Goal: Task Accomplishment & Management: Complete application form

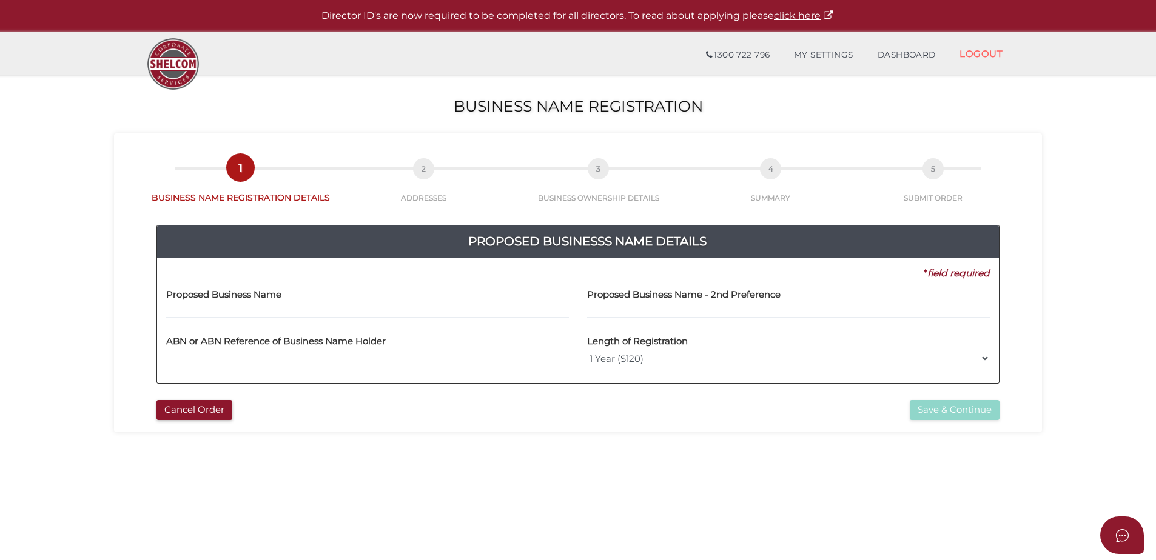
click at [189, 309] on input "text" at bounding box center [367, 311] width 403 height 13
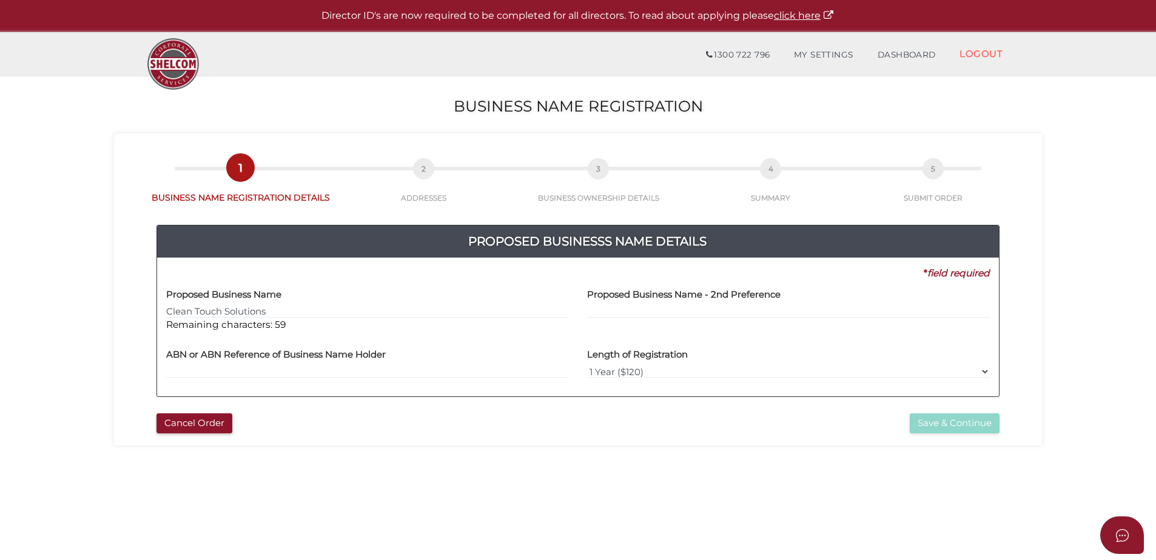
type input "Clean Touch Solutions"
click at [665, 311] on input "text" at bounding box center [788, 311] width 403 height 13
click at [611, 315] on input "text" at bounding box center [788, 311] width 403 height 13
click at [385, 368] on input "text" at bounding box center [367, 371] width 403 height 13
click at [330, 311] on input "Clean Touch Solutions" at bounding box center [367, 311] width 403 height 13
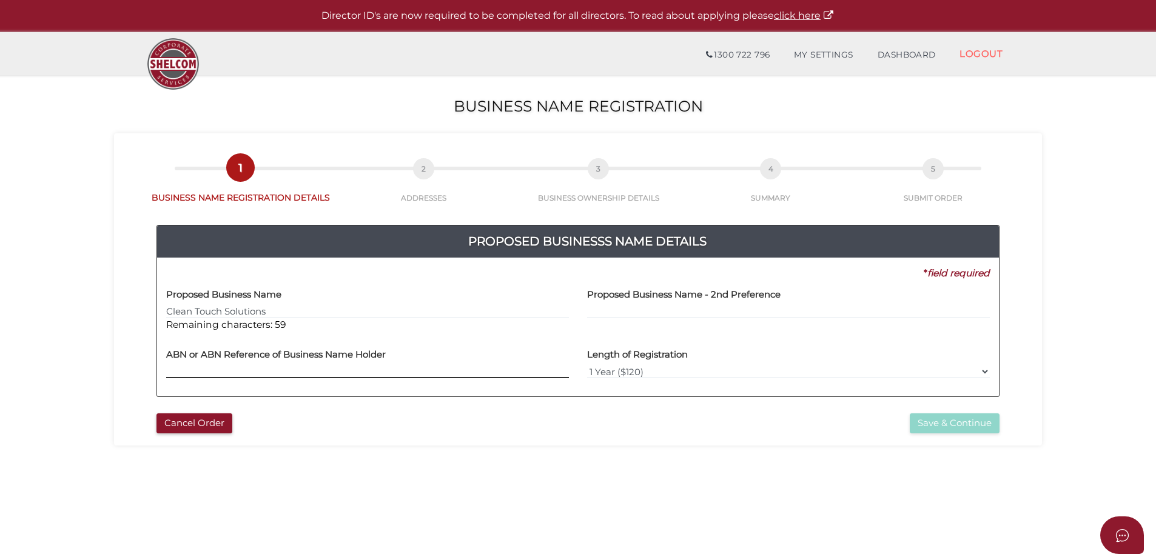
drag, startPoint x: 308, startPoint y: 371, endPoint x: 314, endPoint y: 370, distance: 6.2
click at [308, 371] on input "text" at bounding box center [367, 371] width 403 height 13
click at [664, 306] on input "text" at bounding box center [788, 311] width 403 height 13
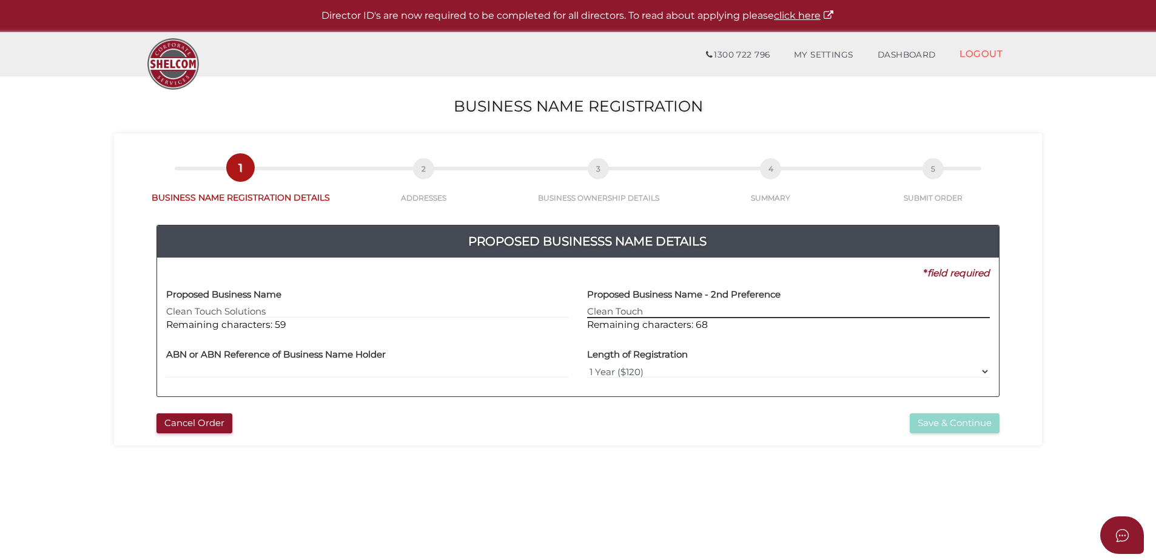
type input "Clean Touch"
click at [260, 379] on div "ABN or ABN Reference of Business Name Holder" at bounding box center [367, 364] width 421 height 47
click at [266, 371] on input "text" at bounding box center [367, 371] width 403 height 13
click at [658, 374] on select "1 Year ($120) 3 Years ($175)" at bounding box center [788, 371] width 403 height 13
click at [450, 380] on div "ABN or ABN Reference of Business Name Holder" at bounding box center [367, 364] width 421 height 47
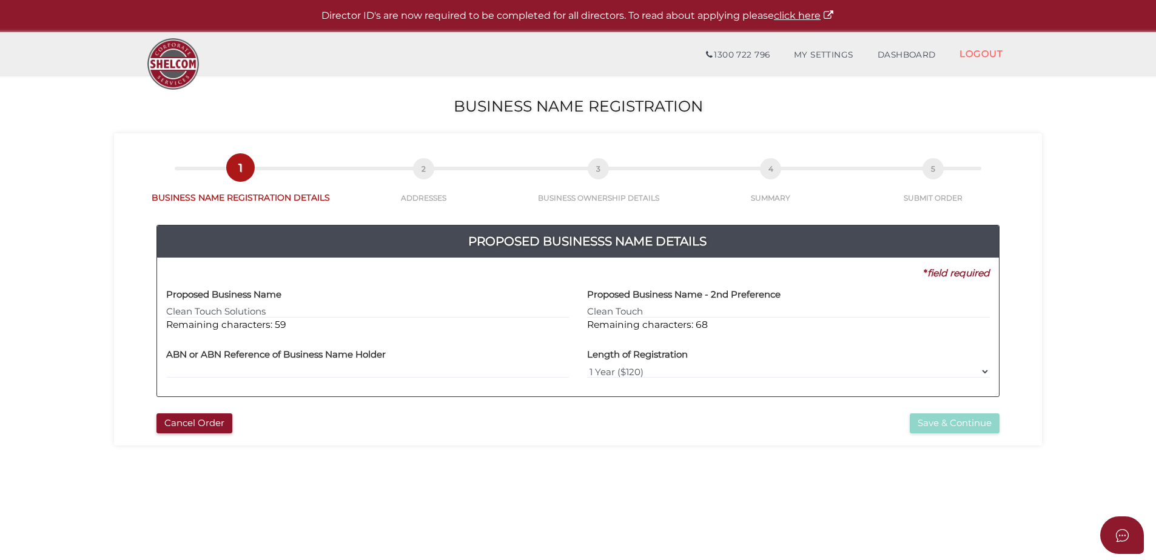
click at [405, 383] on div "ABN or ABN Reference of Business Name Holder" at bounding box center [367, 364] width 421 height 47
click at [343, 371] on input "text" at bounding box center [367, 371] width 403 height 13
click at [209, 371] on input "text" at bounding box center [367, 371] width 403 height 13
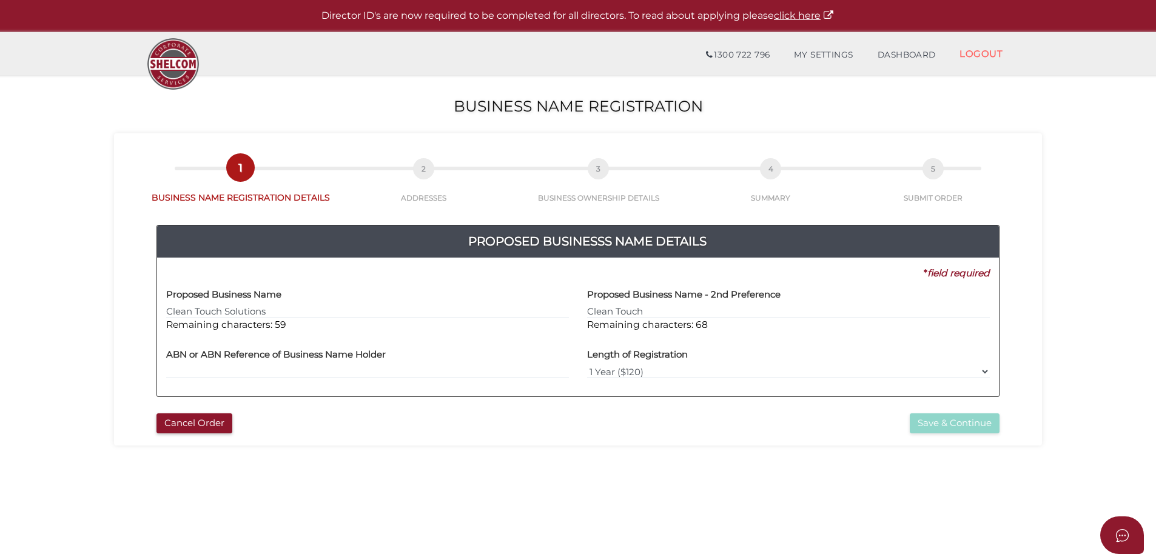
click at [178, 357] on h4 "ABN or ABN Reference of Business Name Holder" at bounding box center [276, 355] width 220 height 10
click at [230, 359] on h4 "ABN or ABN Reference of Business Name Holder" at bounding box center [276, 355] width 220 height 10
click at [295, 359] on h4 "ABN or ABN Reference of Business Name Holder" at bounding box center [276, 355] width 220 height 10
click at [688, 303] on label "Proposed Business Name - 2nd Preference" at bounding box center [683, 292] width 193 height 25
click at [386, 302] on div "Proposed Business Name Clean Touch Solutions Remaining characters: 59" at bounding box center [367, 306] width 403 height 52
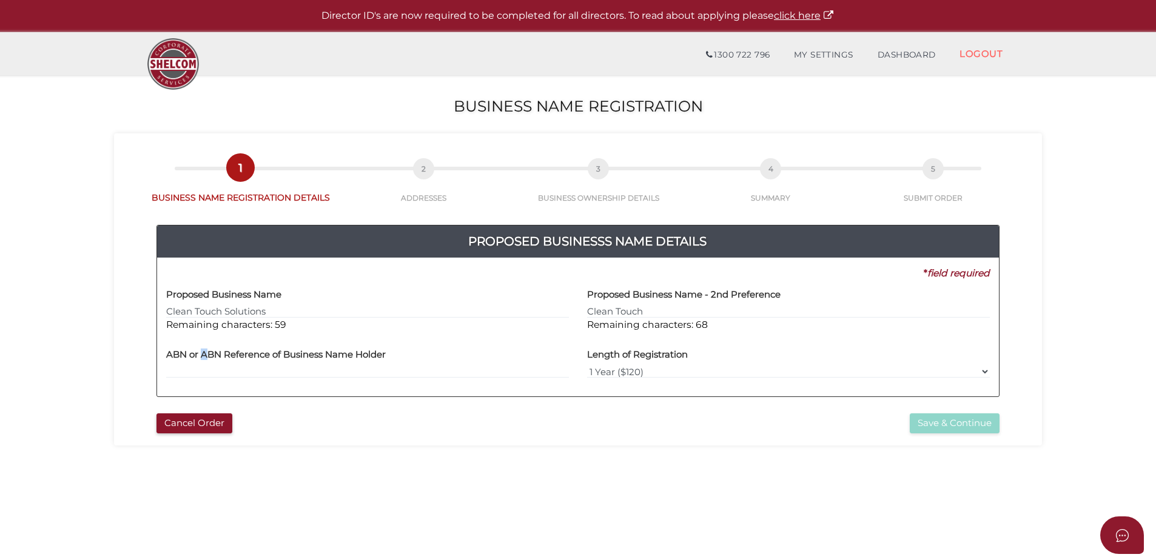
click at [206, 357] on h4 "ABN or ABN Reference of Business Name Holder" at bounding box center [276, 355] width 220 height 10
drag, startPoint x: 206, startPoint y: 357, endPoint x: 271, endPoint y: 325, distance: 73.0
click at [238, 369] on input "text" at bounding box center [367, 371] width 403 height 13
click at [659, 312] on input "Clean Touch" at bounding box center [788, 311] width 403 height 13
click at [705, 369] on select "1 Year ($120) 3 Years ($175)" at bounding box center [788, 371] width 403 height 13
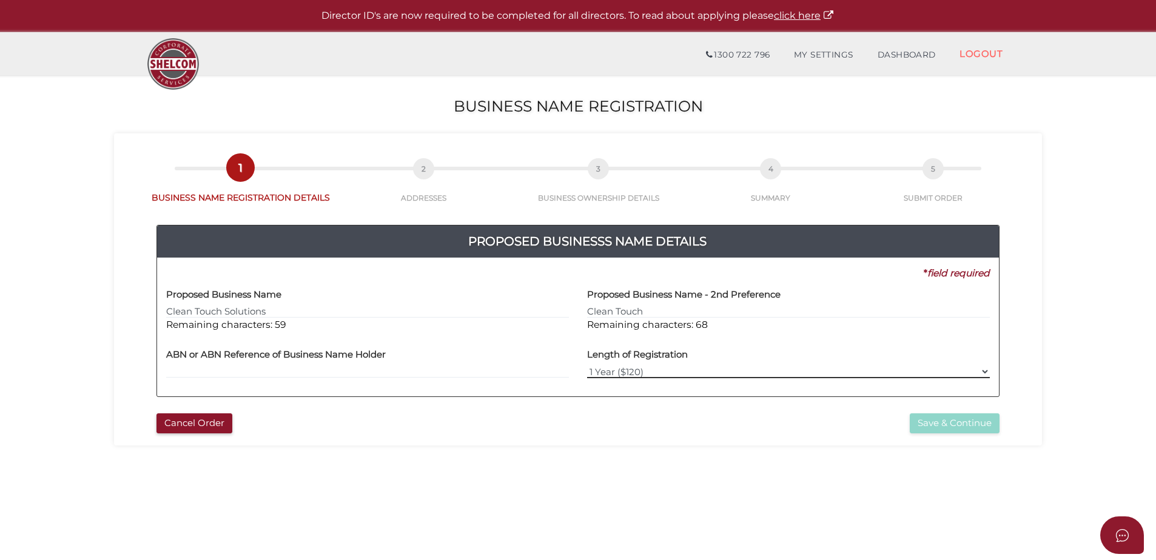
click at [587, 365] on select "1 Year ($120) 3 Years ($175)" at bounding box center [788, 371] width 403 height 13
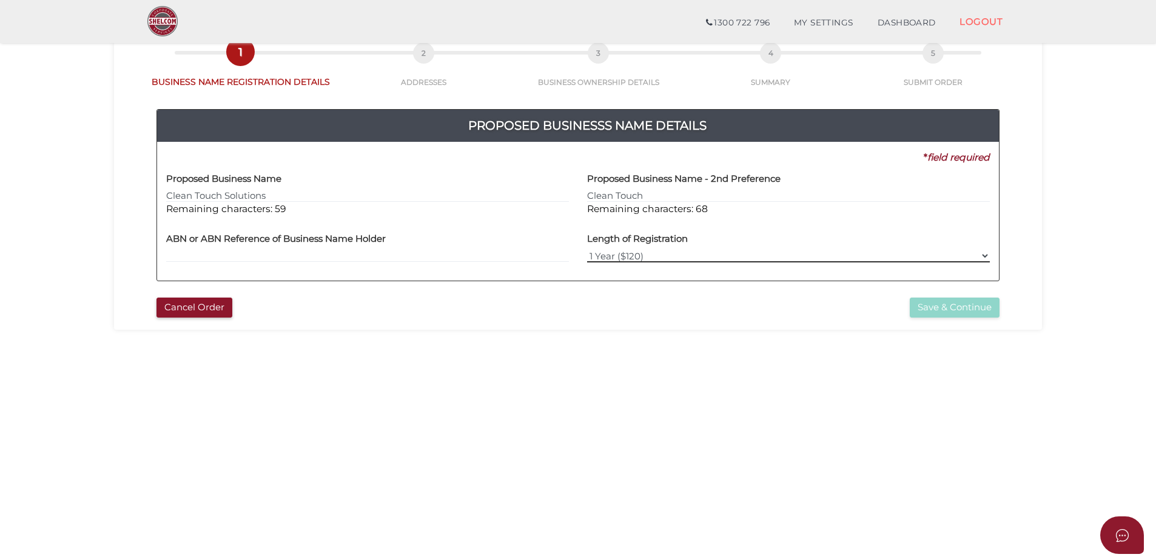
scroll to position [121, 0]
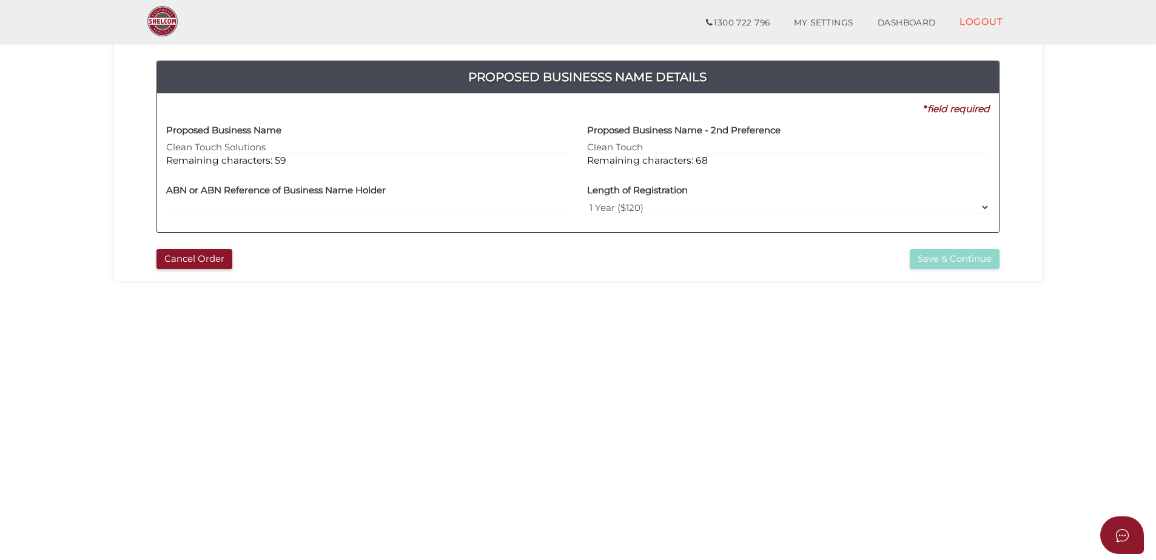
click at [661, 140] on label "Proposed Business Name - 2nd Preference" at bounding box center [683, 128] width 193 height 25
click at [654, 147] on input "Clean Touch" at bounding box center [788, 147] width 403 height 13
drag, startPoint x: 659, startPoint y: 149, endPoint x: 508, endPoint y: 140, distance: 151.3
click at [506, 142] on div "Proposed Business Name Clean Touch Solutions Remaining characters: 59 Proposed …" at bounding box center [578, 146] width 842 height 61
click at [417, 253] on div "Cancel Order" at bounding box center [362, 259] width 431 height 20
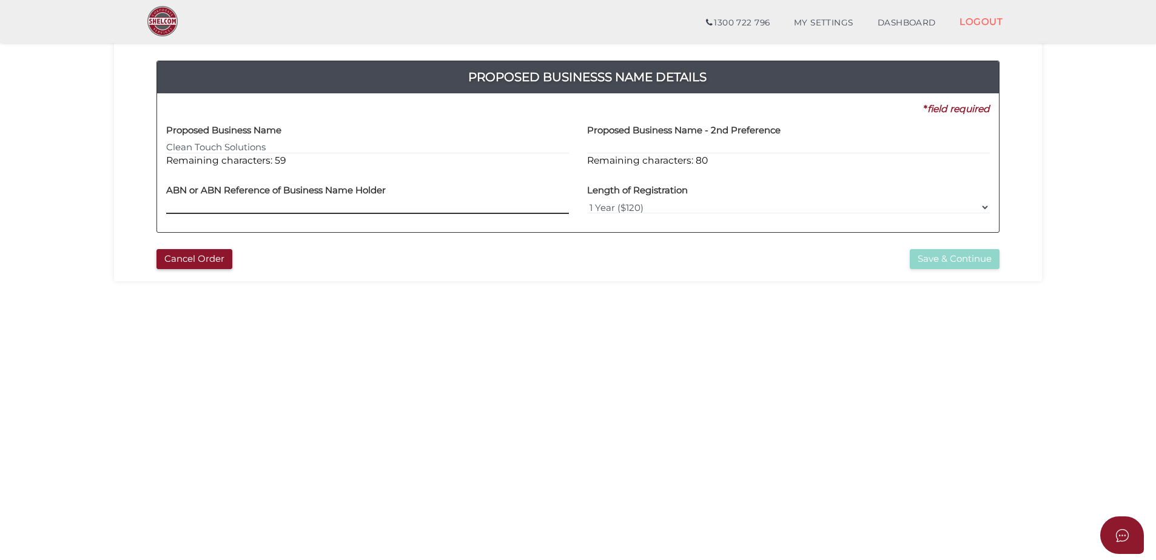
click at [243, 204] on input "text" at bounding box center [367, 207] width 403 height 13
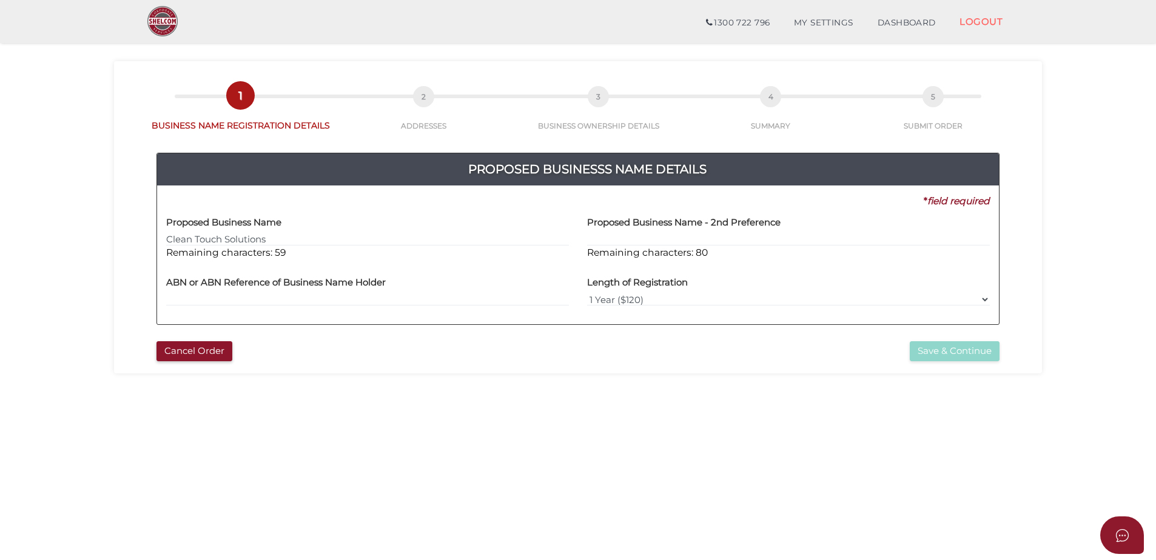
scroll to position [0, 0]
